Goal: Task Accomplishment & Management: Use online tool/utility

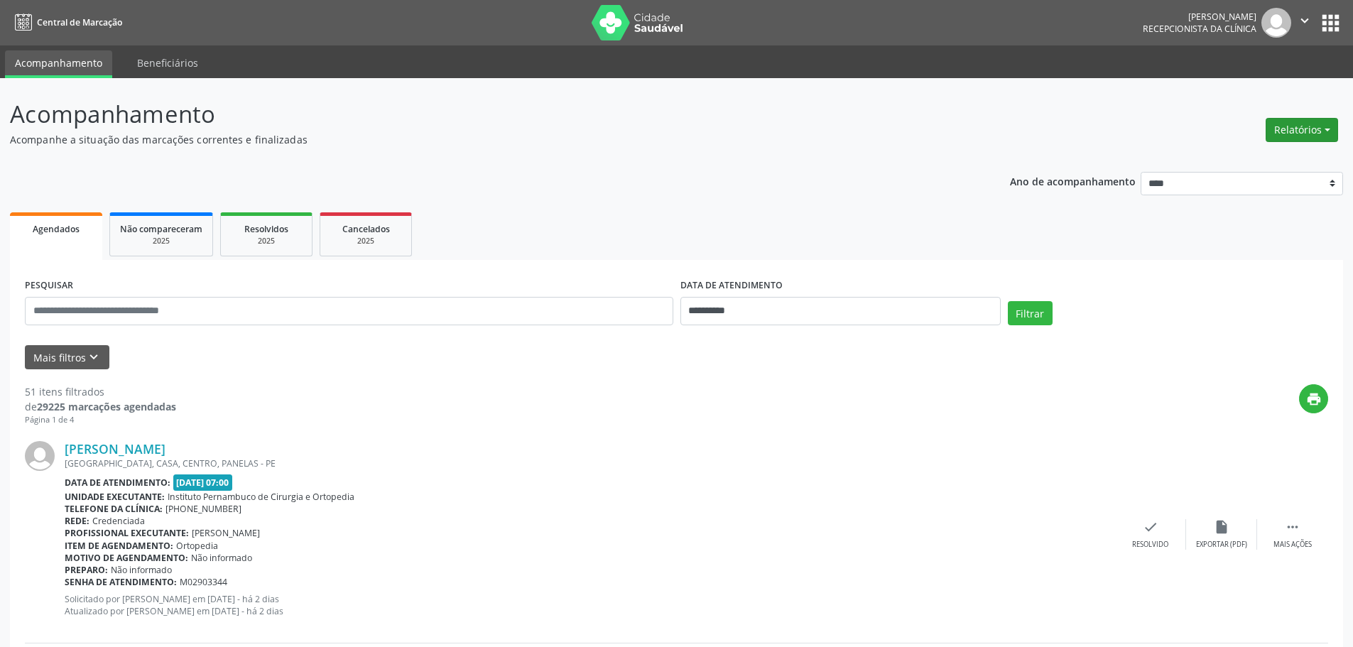
click at [1299, 134] on button "Relatórios" at bounding box center [1302, 130] width 72 height 24
click at [1223, 156] on link "Agendamentos" at bounding box center [1262, 161] width 153 height 20
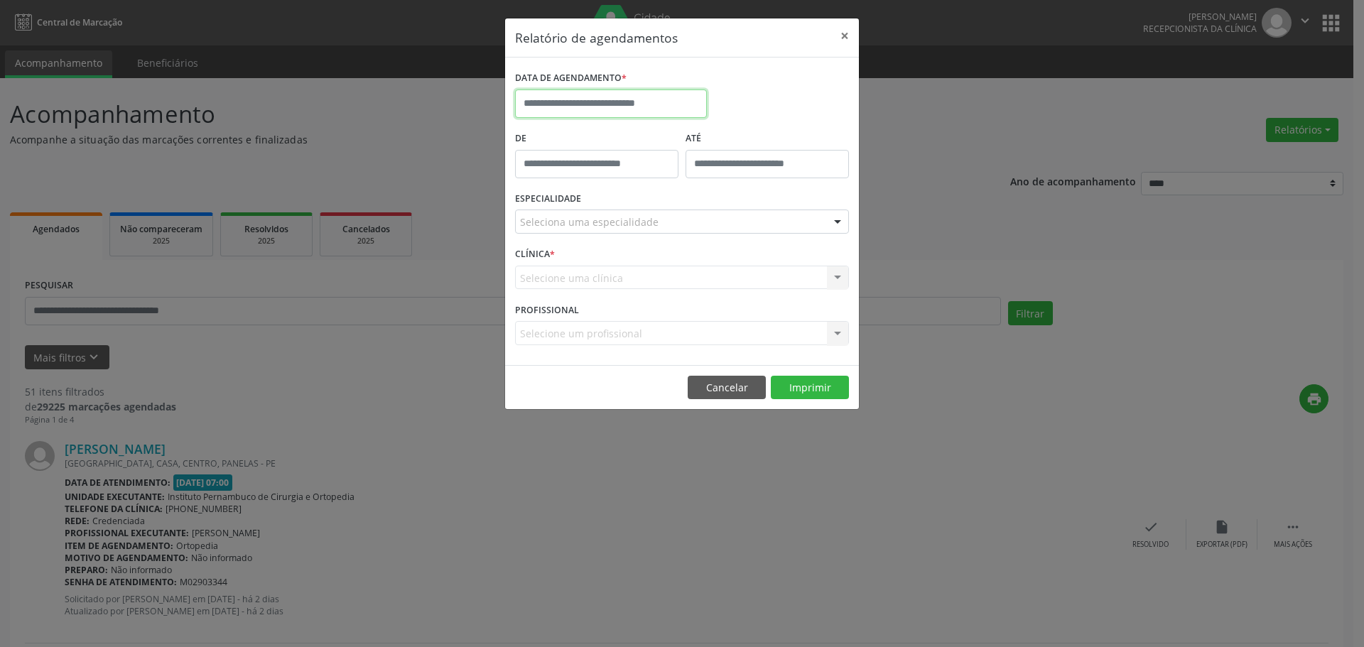
click at [639, 104] on input "text" at bounding box center [611, 103] width 192 height 28
click at [694, 298] on span "29" at bounding box center [687, 292] width 28 height 28
type input "**********"
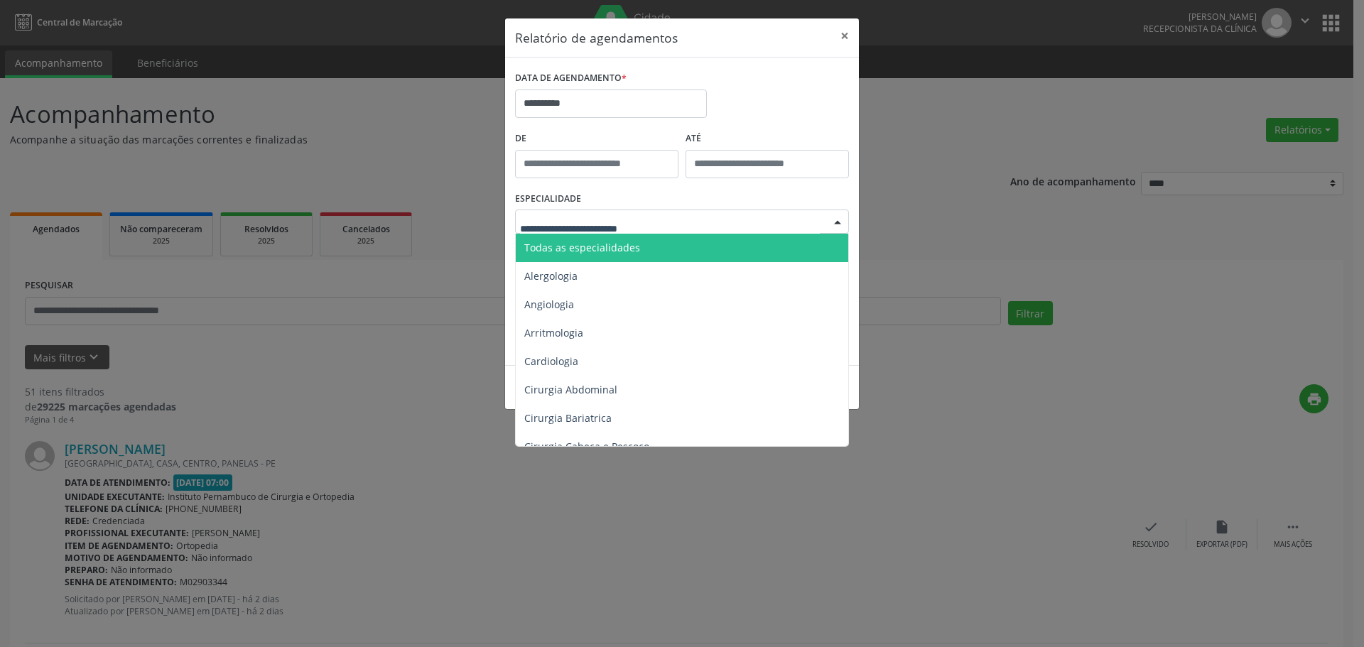
click at [627, 243] on span "Todas as especialidades" at bounding box center [582, 247] width 116 height 13
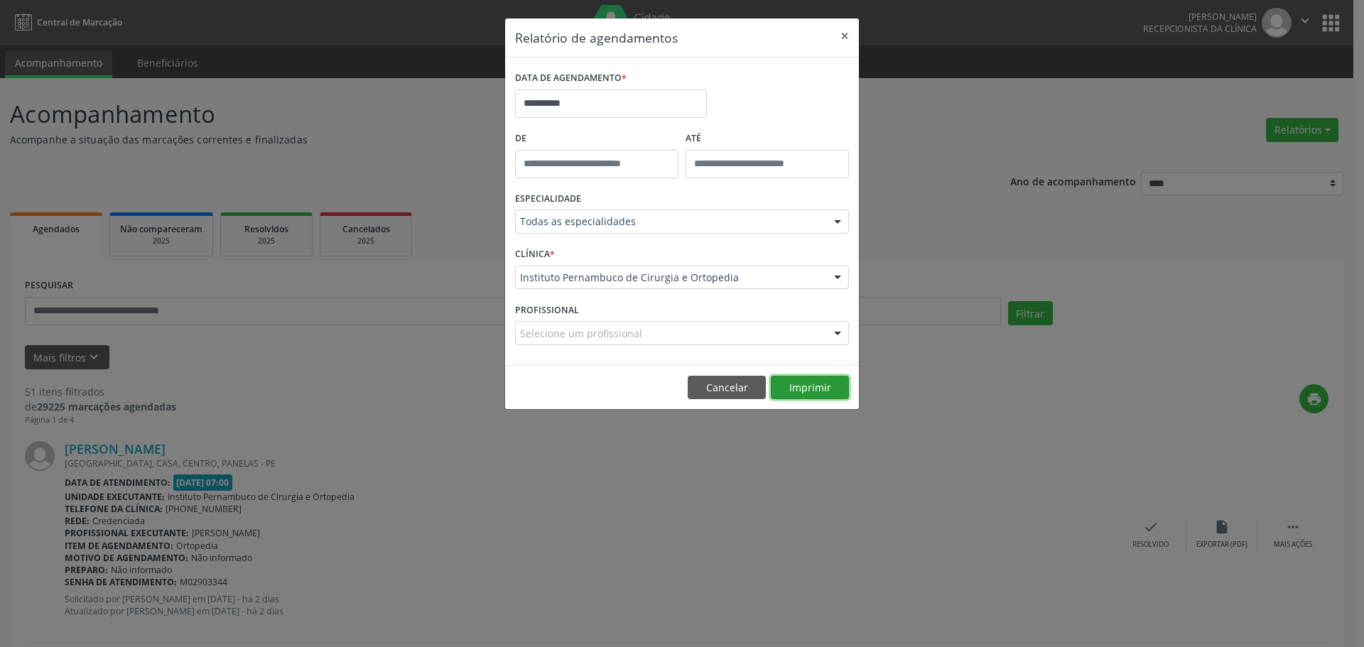
click at [798, 386] on button "Imprimir" at bounding box center [810, 388] width 78 height 24
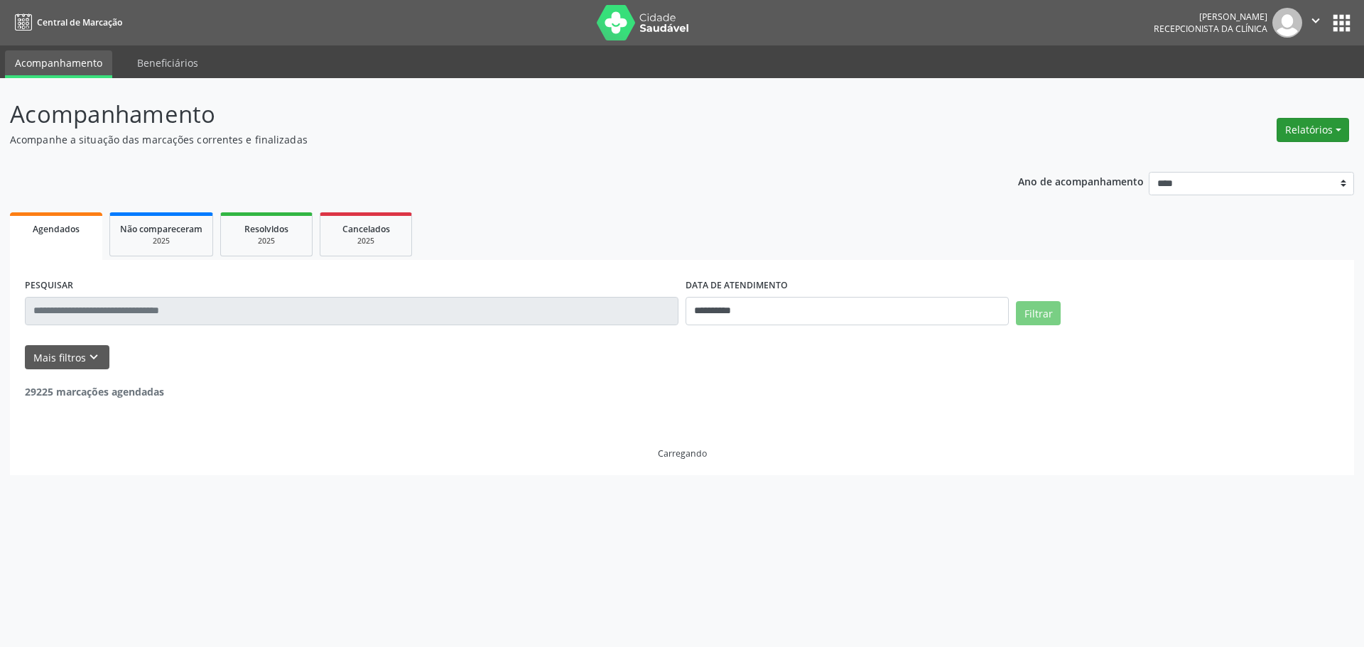
click at [1305, 135] on button "Relatórios" at bounding box center [1312, 130] width 72 height 24
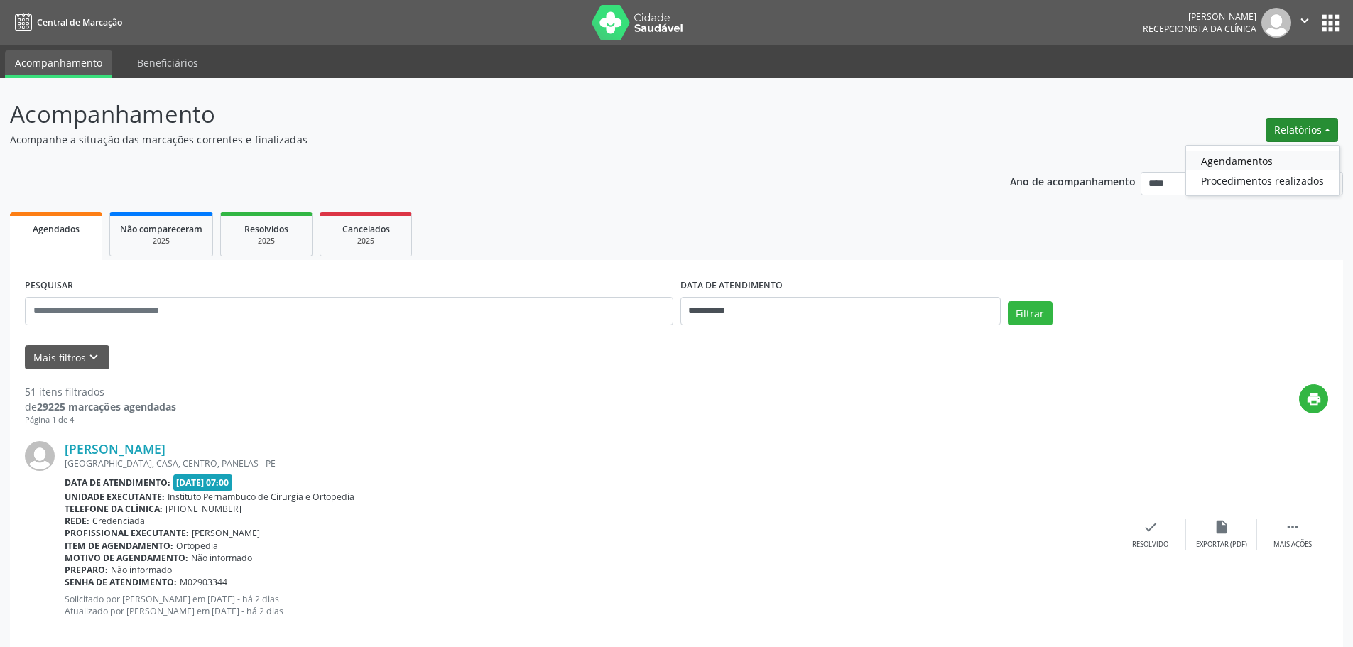
click at [1266, 164] on link "Agendamentos" at bounding box center [1262, 161] width 153 height 20
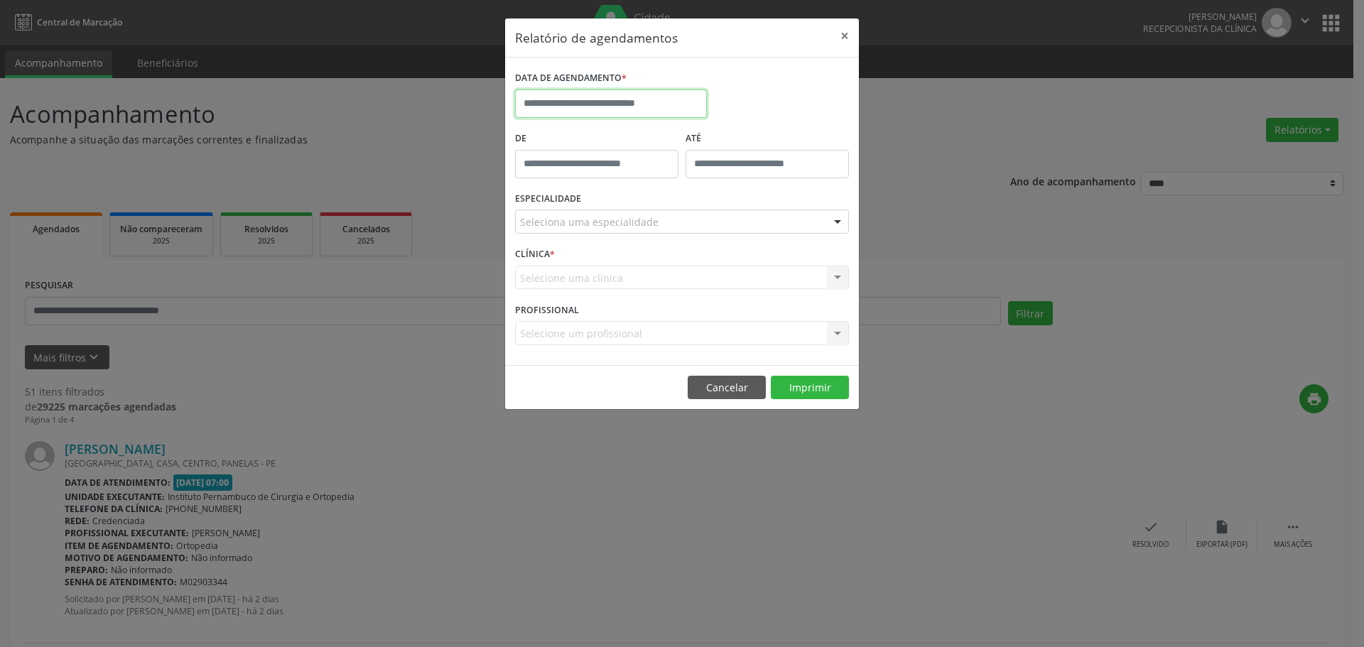
click at [662, 115] on body "**********" at bounding box center [682, 323] width 1364 height 647
click at [710, 129] on span at bounding box center [722, 131] width 24 height 24
select select "*"
click at [631, 237] on span "17" at bounding box center [624, 235] width 28 height 28
type input "**********"
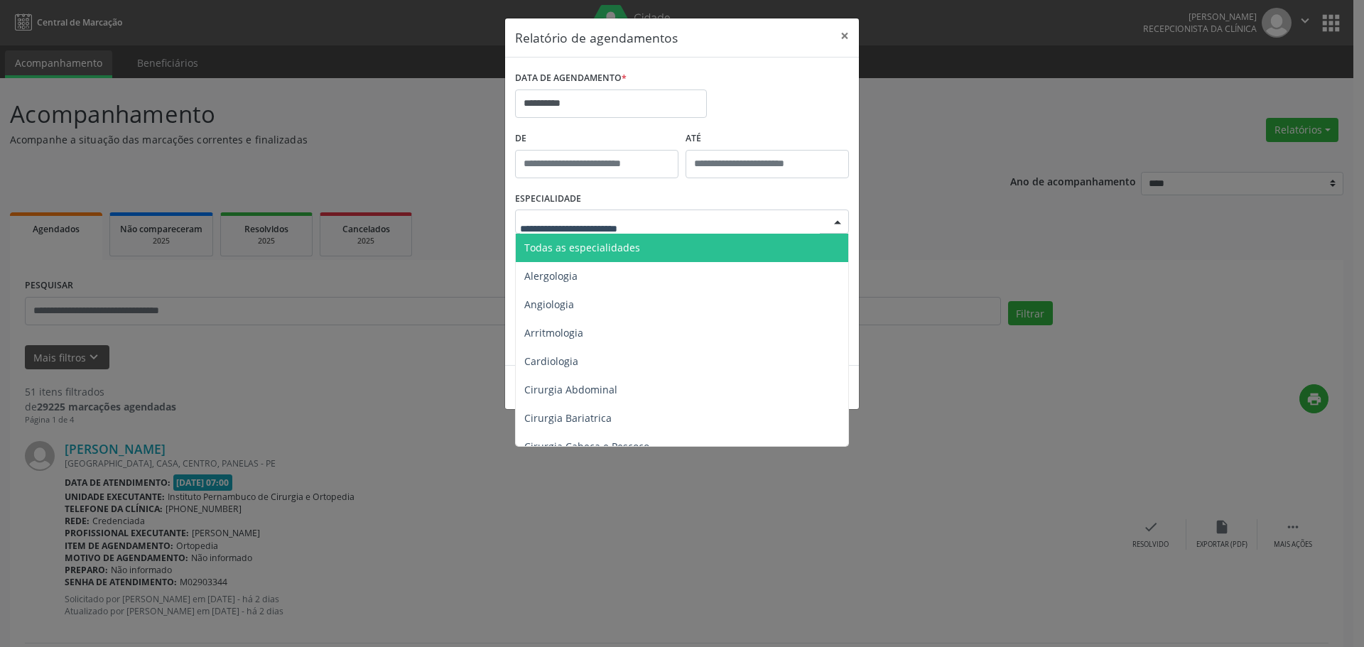
click at [621, 245] on span "Todas as especialidades" at bounding box center [582, 247] width 116 height 13
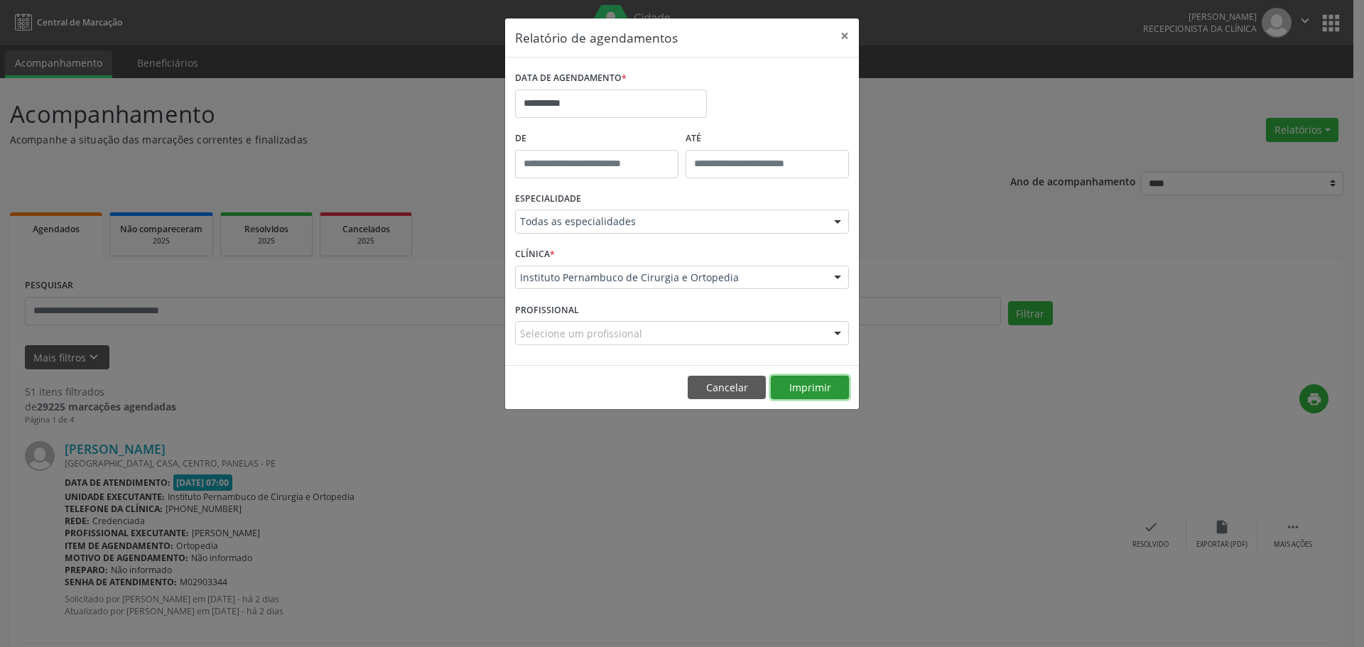
click at [819, 389] on button "Imprimir" at bounding box center [810, 388] width 78 height 24
